Goal: Find contact information: Find contact information

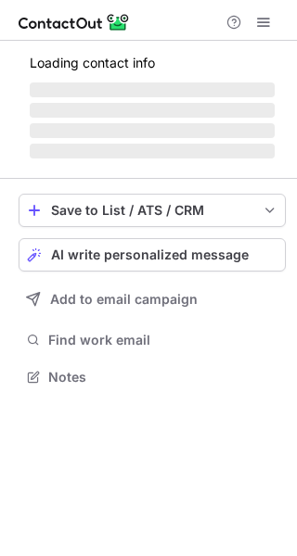
scroll to position [376, 297]
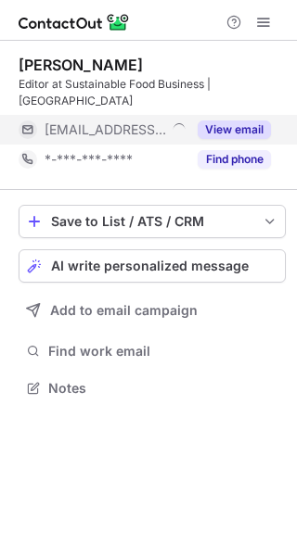
click at [222, 121] on button "View email" at bounding box center [233, 130] width 73 height 19
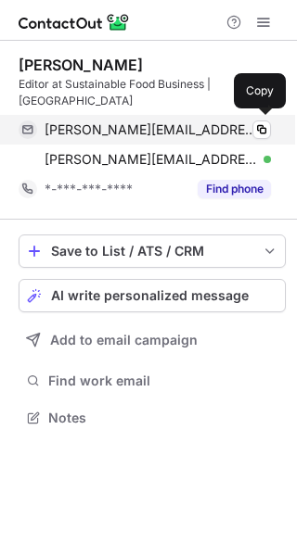
scroll to position [405, 297]
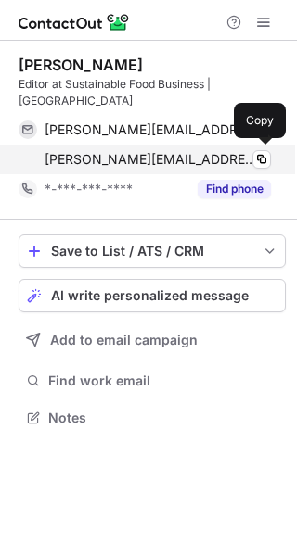
click at [139, 161] on span "[PERSON_NAME][EMAIL_ADDRESS][DOMAIN_NAME]" at bounding box center [151, 159] width 212 height 17
